Goal: Task Accomplishment & Management: Complete application form

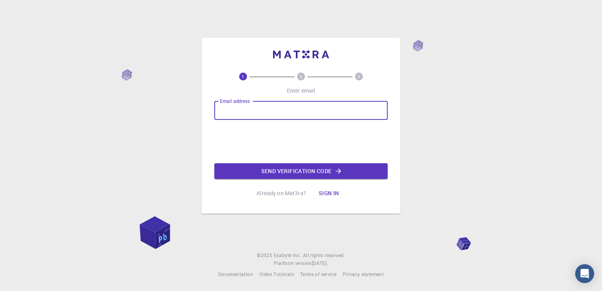
click at [360, 117] on input "Email address" at bounding box center [300, 110] width 173 height 19
type input "[EMAIL_ADDRESS][DOMAIN_NAME]"
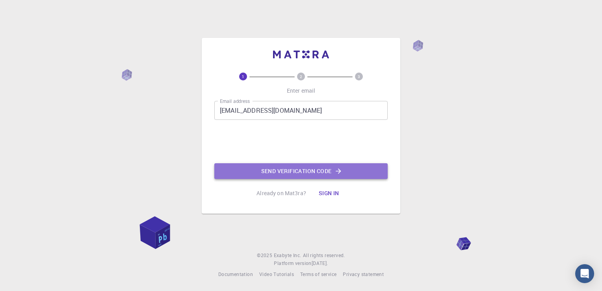
click at [271, 166] on button "Send verification code" at bounding box center [300, 171] width 173 height 16
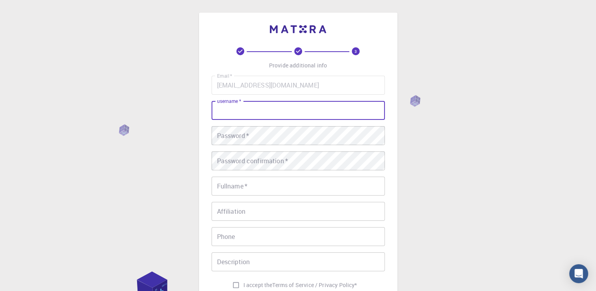
click at [244, 118] on input "username   *" at bounding box center [298, 110] width 173 height 19
type input "t"
type input "tj.burgiert"
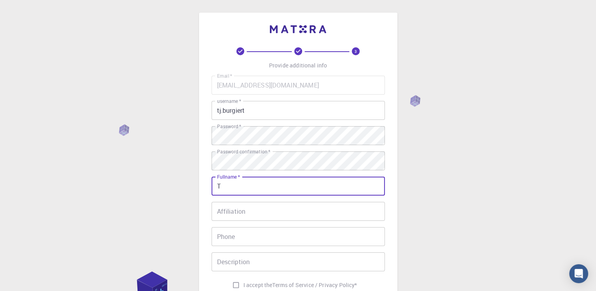
type input "[PERSON_NAME] Burgiert"
type input "[PHONE_NUMBER]"
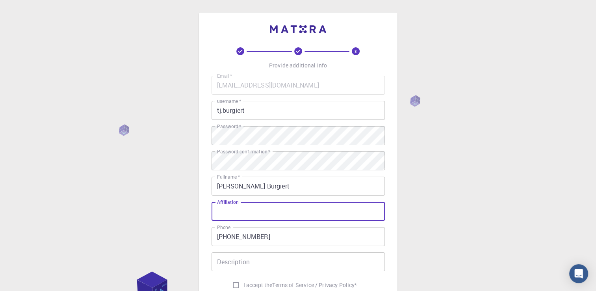
click at [277, 203] on input "Affiliation" at bounding box center [298, 211] width 173 height 19
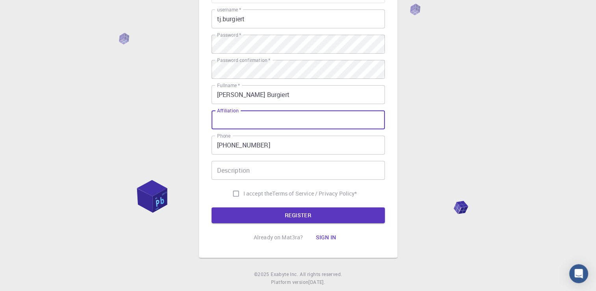
scroll to position [96, 0]
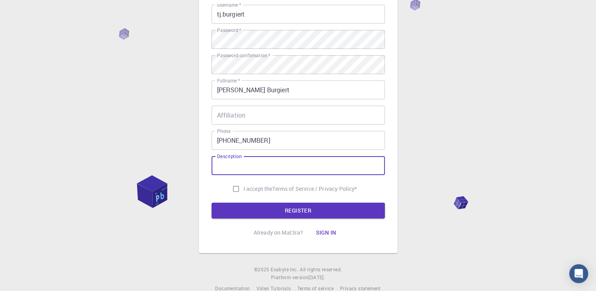
click at [264, 166] on input "Description" at bounding box center [298, 165] width 173 height 19
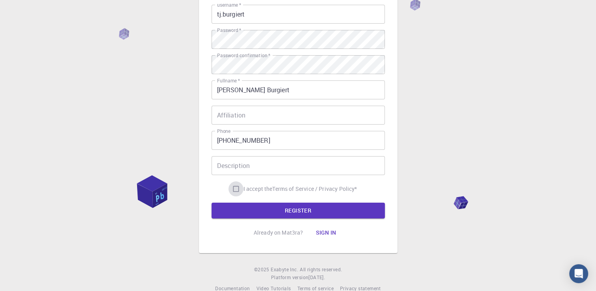
click at [236, 187] on input "I accept the Terms of Service / Privacy Policy *" at bounding box center [236, 188] width 15 height 15
checkbox input "true"
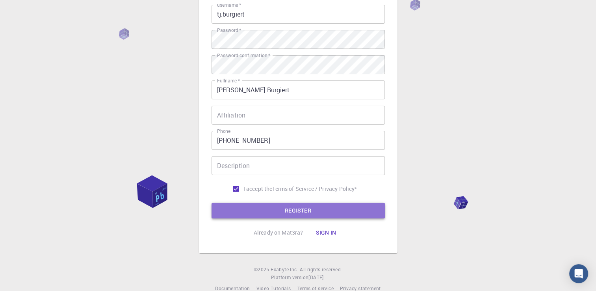
click at [244, 209] on button "REGISTER" at bounding box center [298, 211] width 173 height 16
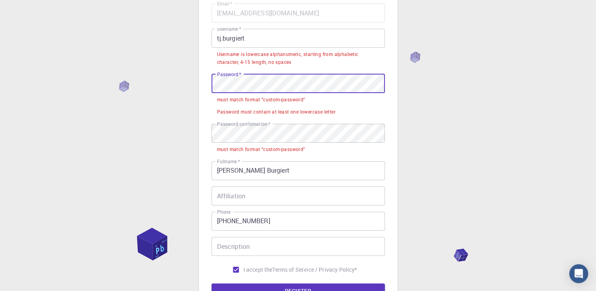
scroll to position [55, 0]
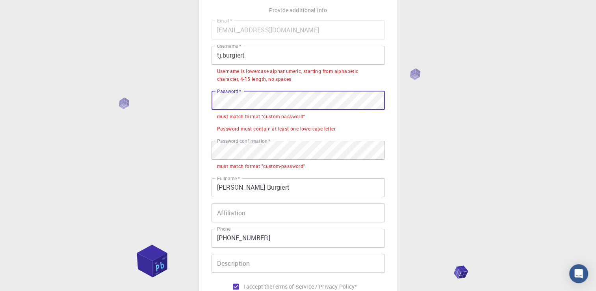
click at [75, 103] on div "3 Provide additional info Email   * [EMAIL_ADDRESS][DOMAIN_NAME] Email   * user…" at bounding box center [298, 173] width 596 height 457
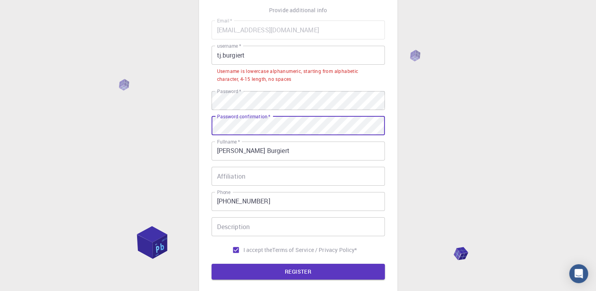
click at [212, 264] on button "REGISTER" at bounding box center [298, 272] width 173 height 16
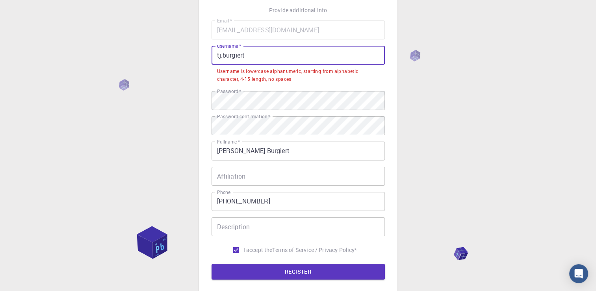
click at [222, 56] on input "tj.burgiert" at bounding box center [298, 55] width 173 height 19
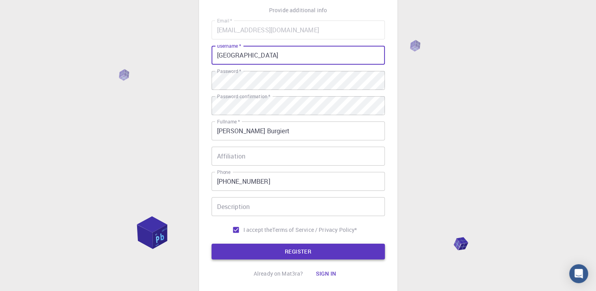
type input "[GEOGRAPHIC_DATA]"
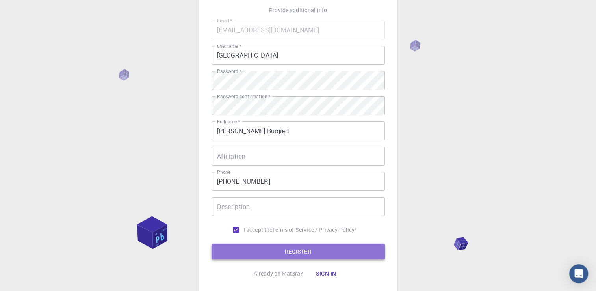
click at [345, 251] on button "REGISTER" at bounding box center [298, 251] width 173 height 16
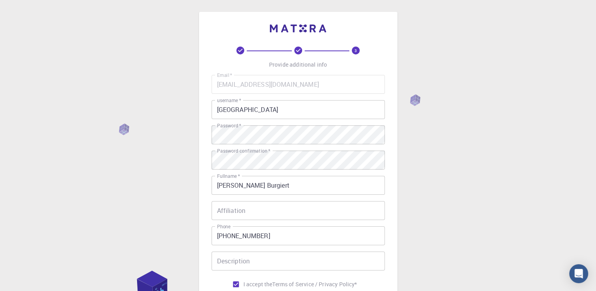
scroll to position [0, 0]
